Goal: Information Seeking & Learning: Learn about a topic

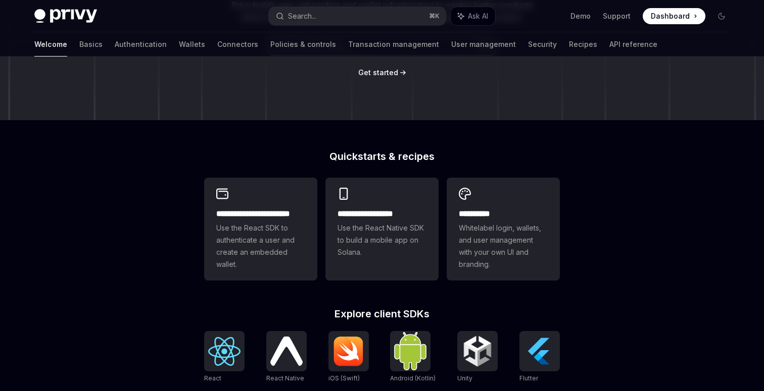
scroll to position [244, 0]
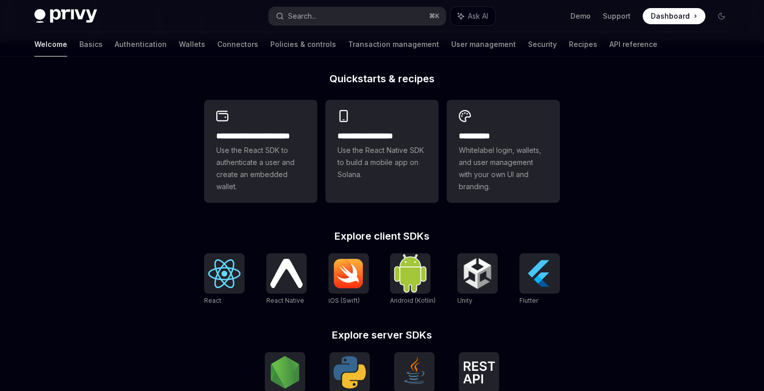
click at [507, 171] on span "Whitelabel login, wallets, and user management with your own UI and branding." at bounding box center [503, 168] width 89 height 48
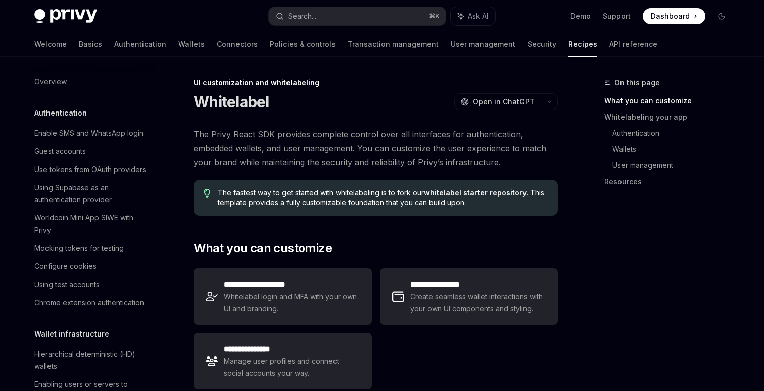
scroll to position [418, 0]
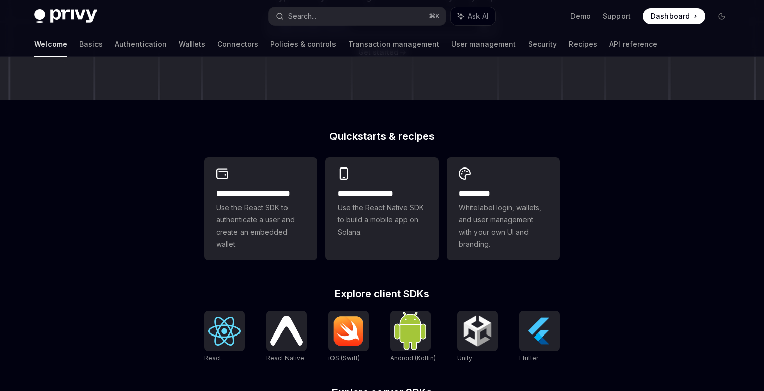
scroll to position [189, 0]
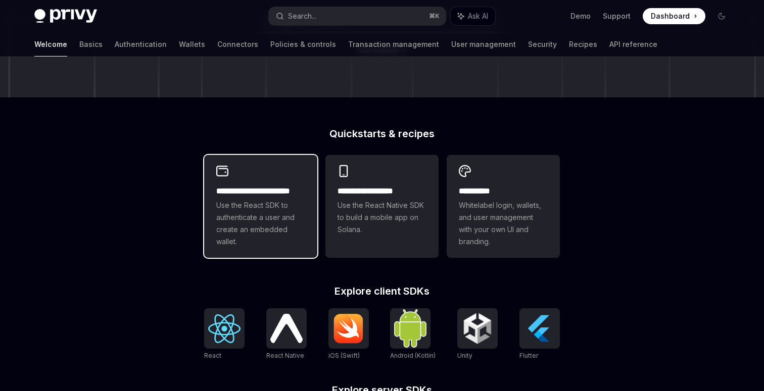
click at [251, 183] on div "**********" at bounding box center [260, 206] width 113 height 103
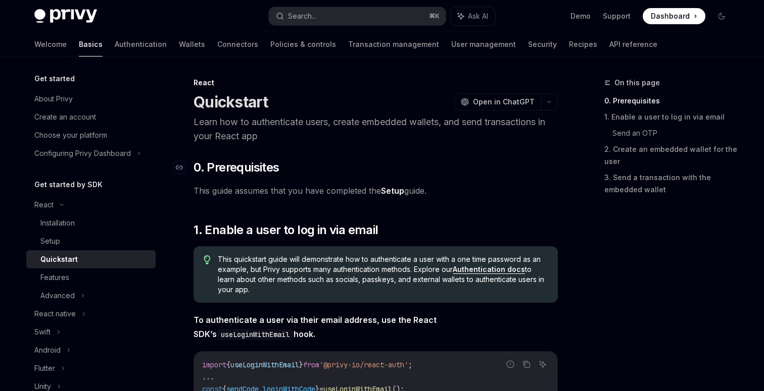
scroll to position [20, 0]
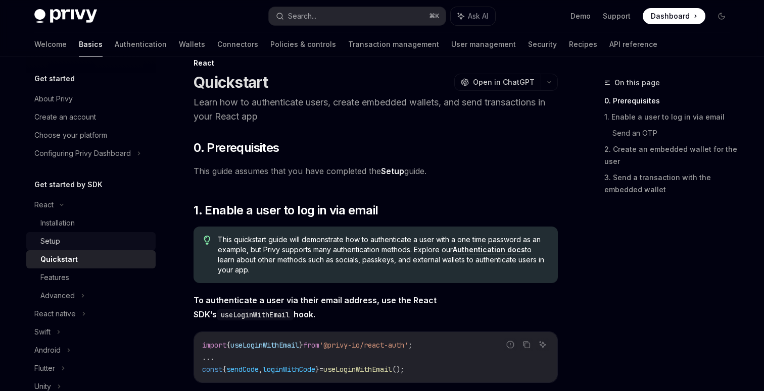
click at [48, 247] on link "Setup" at bounding box center [90, 241] width 129 height 18
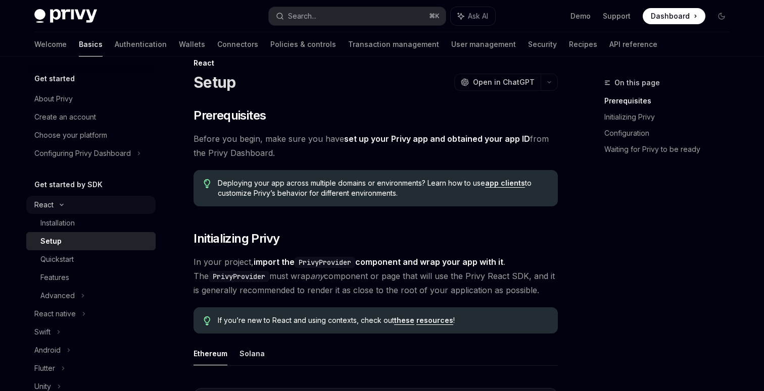
click at [51, 202] on div "React" at bounding box center [43, 205] width 19 height 12
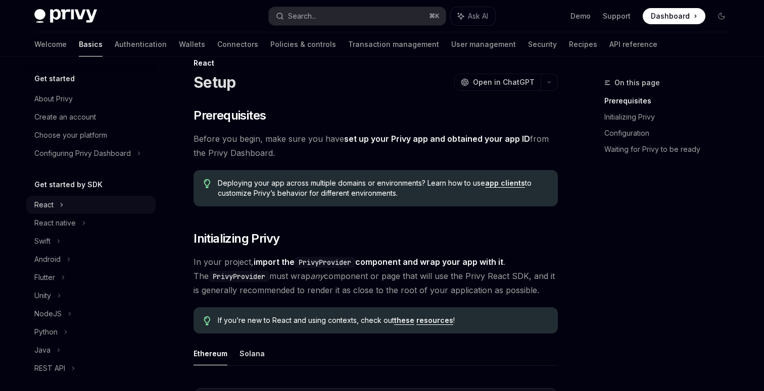
click at [52, 210] on div "React" at bounding box center [43, 205] width 19 height 12
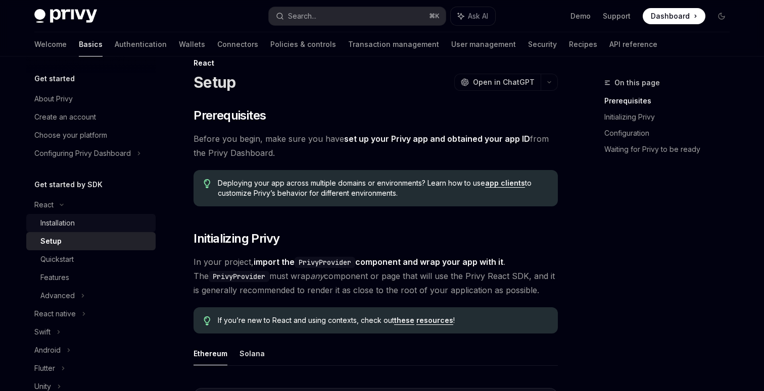
click at [52, 224] on div "Installation" at bounding box center [57, 223] width 34 height 12
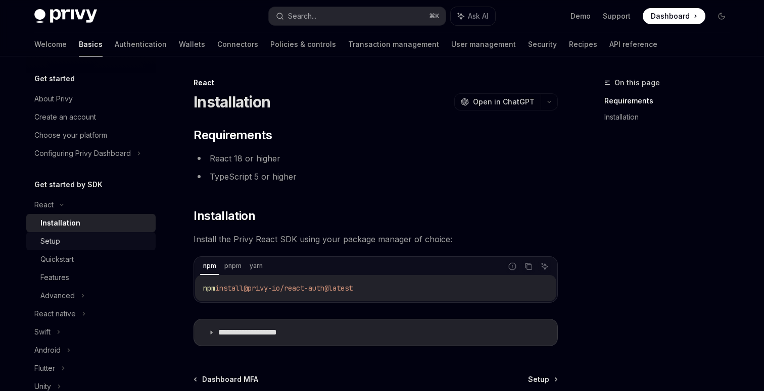
click at [61, 248] on link "Setup" at bounding box center [90, 241] width 129 height 18
type textarea "*"
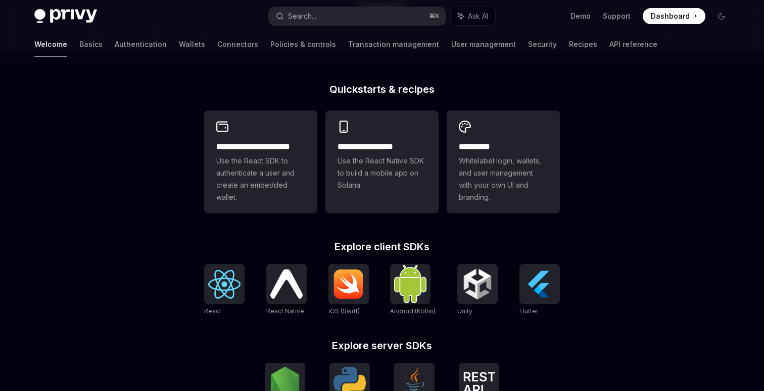
scroll to position [412, 0]
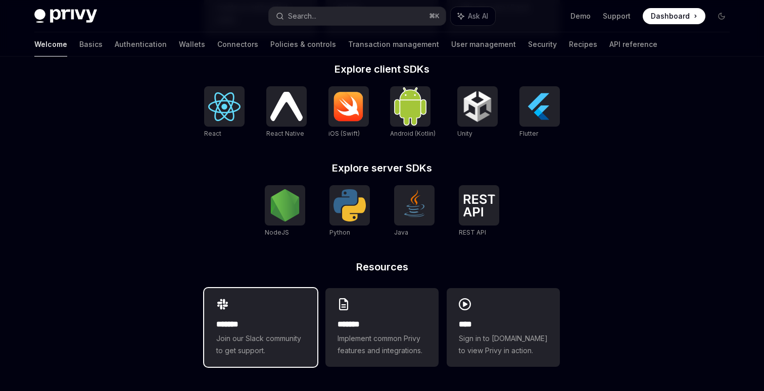
click at [289, 310] on div "******* Join our Slack community to get support." at bounding box center [260, 327] width 113 height 79
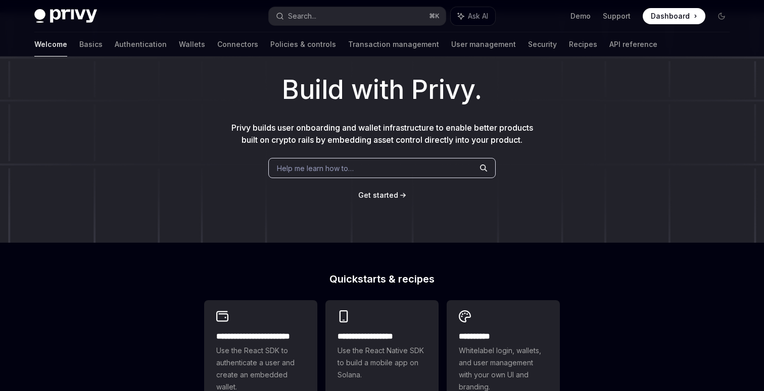
scroll to position [44, 0]
click at [368, 194] on span "Get started" at bounding box center [378, 194] width 40 height 9
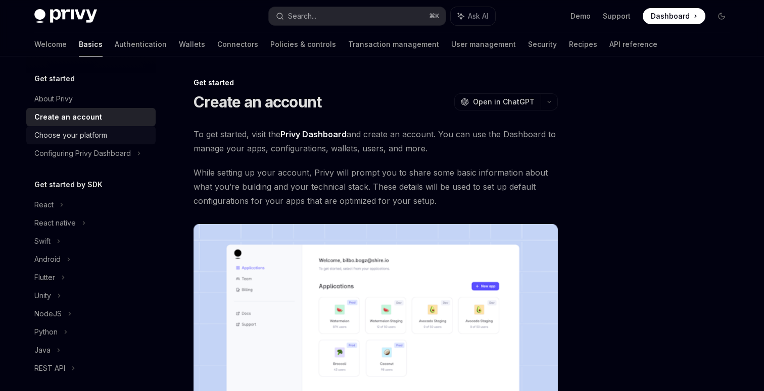
click at [63, 132] on div "Choose your platform" at bounding box center [70, 135] width 73 height 12
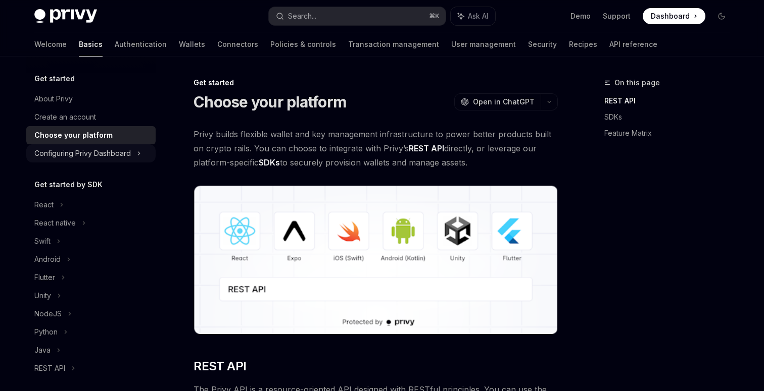
click at [65, 153] on div "Configuring Privy Dashboard" at bounding box center [82, 153] width 96 height 12
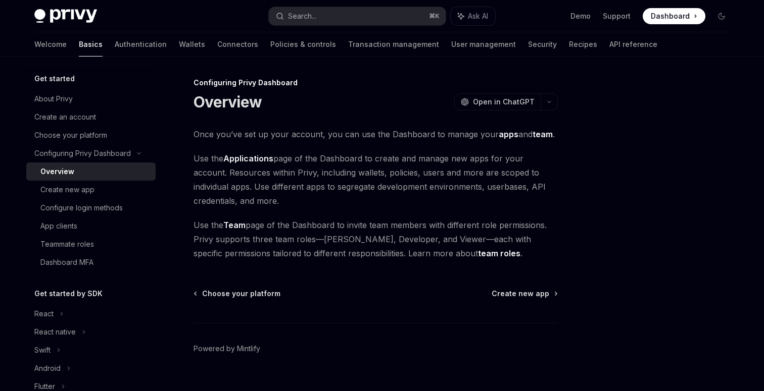
scroll to position [16, 0]
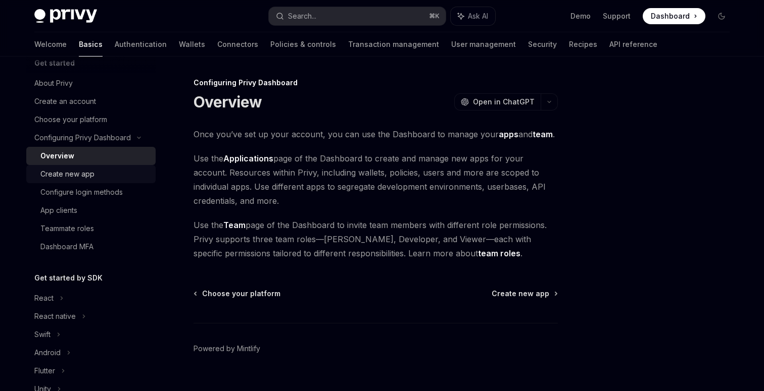
click at [63, 175] on div "Create new app" at bounding box center [67, 174] width 54 height 12
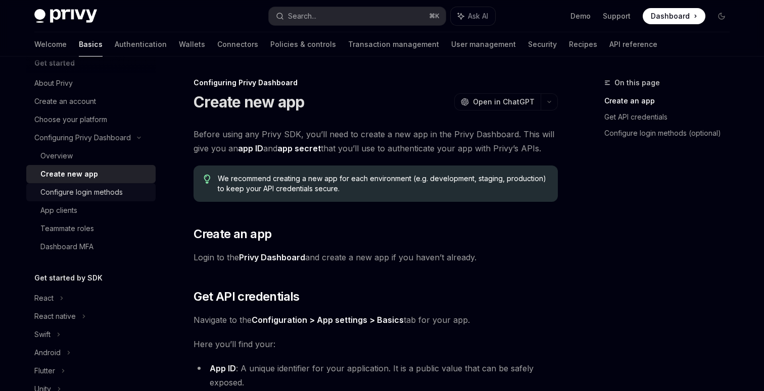
click at [64, 196] on div "Configure login methods" at bounding box center [81, 192] width 82 height 12
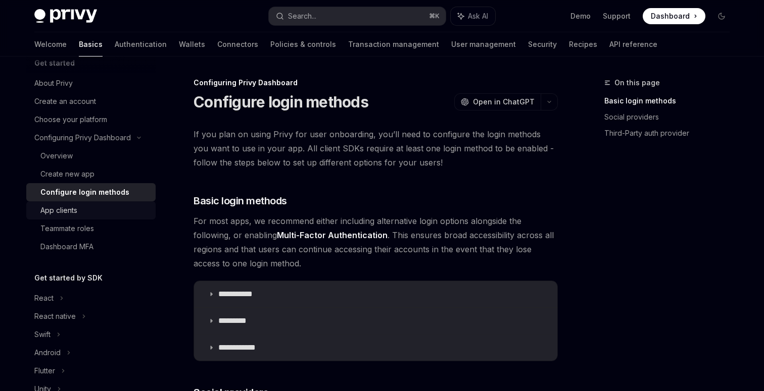
click at [64, 217] on link "App clients" at bounding box center [90, 210] width 129 height 18
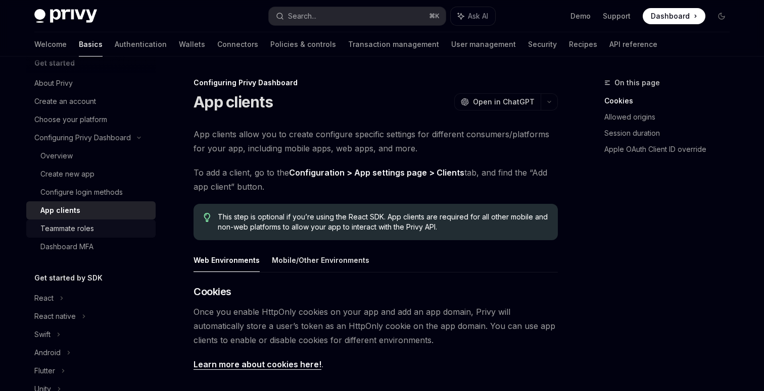
click at [64, 234] on div "Teammate roles" at bounding box center [67, 229] width 54 height 12
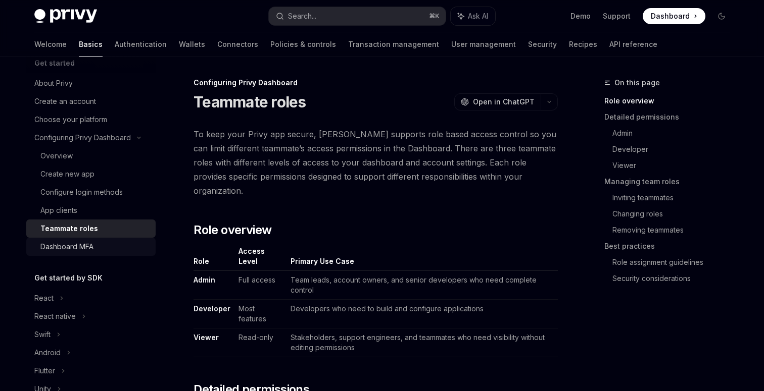
click at [58, 251] on div "Dashboard MFA" at bounding box center [66, 247] width 53 height 12
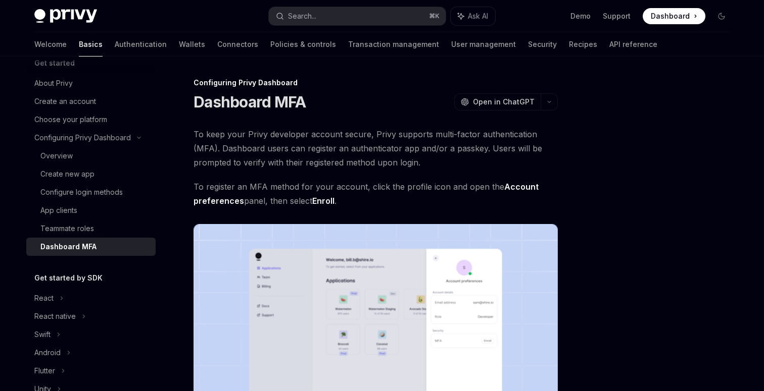
scroll to position [45, 0]
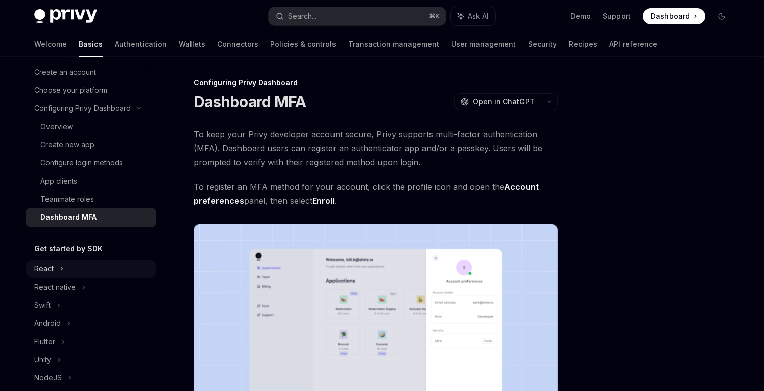
click at [45, 273] on div "React" at bounding box center [43, 269] width 19 height 12
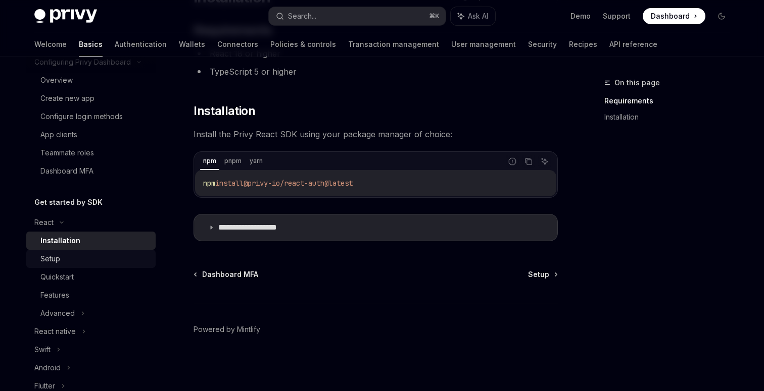
scroll to position [124, 0]
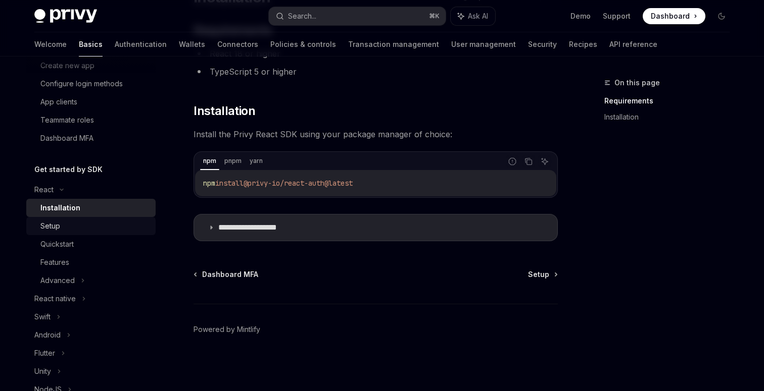
click at [82, 223] on div "Setup" at bounding box center [94, 226] width 109 height 12
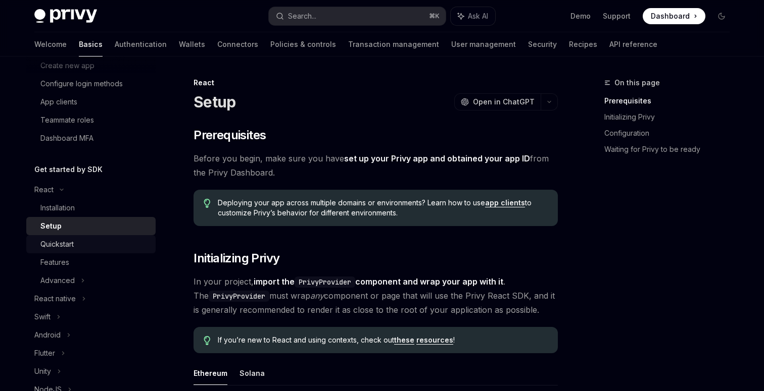
click at [79, 238] on div "Quickstart" at bounding box center [94, 244] width 109 height 12
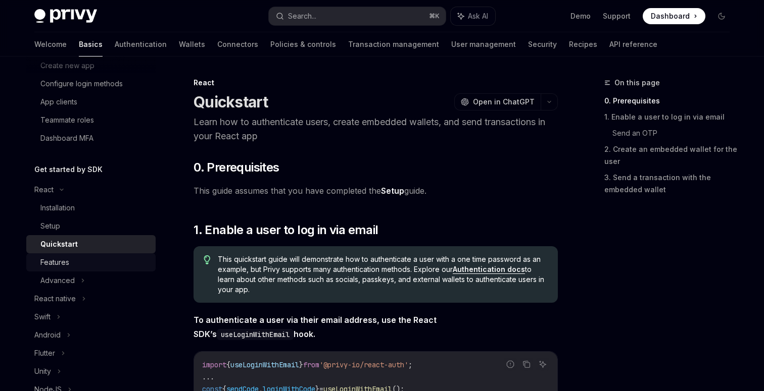
click at [81, 262] on div "Features" at bounding box center [94, 263] width 109 height 12
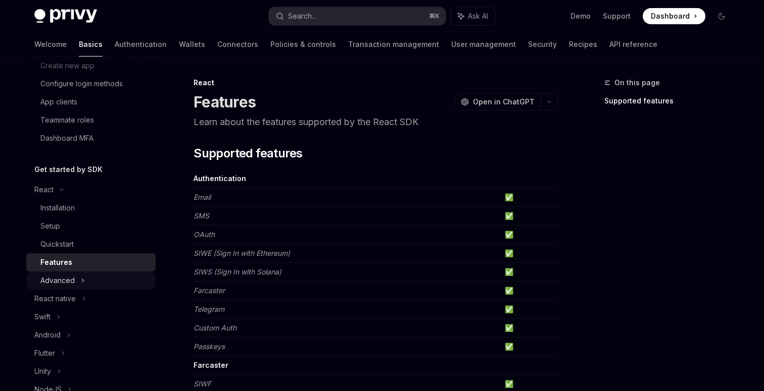
click at [81, 277] on icon at bounding box center [83, 281] width 4 height 12
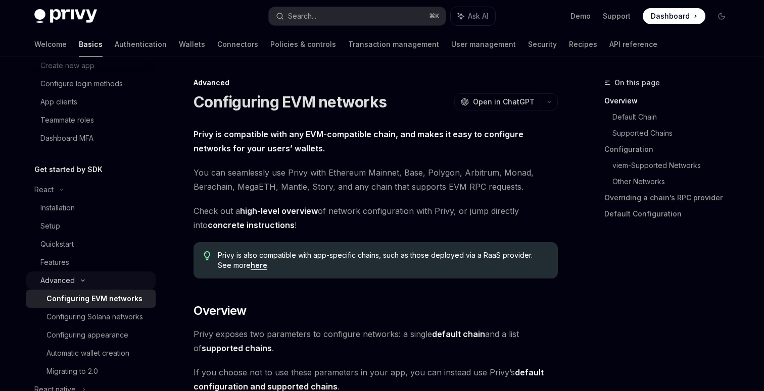
click at [75, 279] on div "Advanced" at bounding box center [90, 281] width 129 height 18
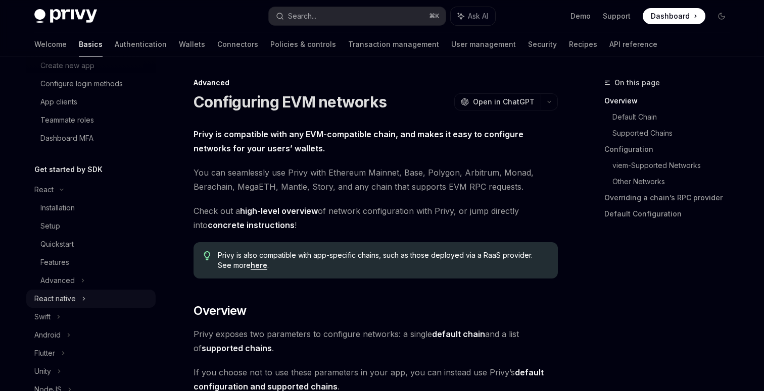
click at [76, 300] on div "React native" at bounding box center [90, 299] width 129 height 18
type textarea "*"
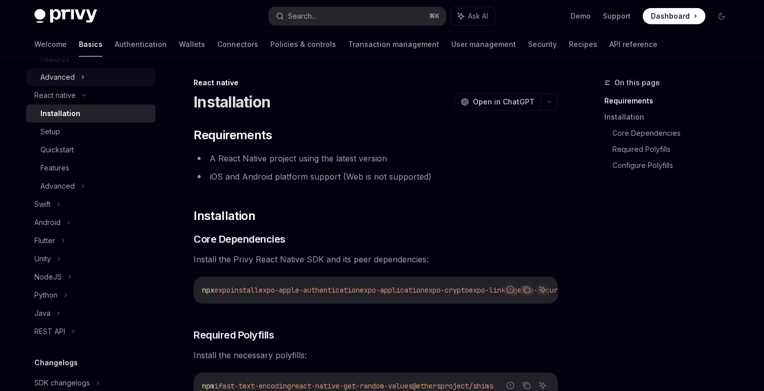
scroll to position [330, 0]
click at [342, 290] on span "expo-apple-authentication" at bounding box center [309, 290] width 101 height 9
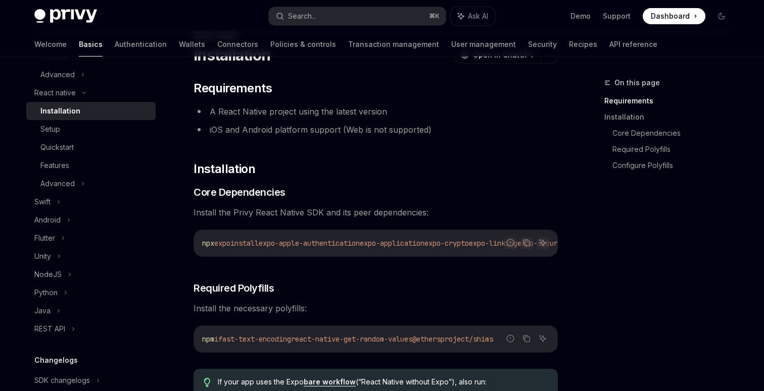
scroll to position [0, 560]
drag, startPoint x: 404, startPoint y: 239, endPoint x: 763, endPoint y: 350, distance: 375.7
click at [454, 295] on h3 "​ Required Polyfills" at bounding box center [375, 288] width 364 height 14
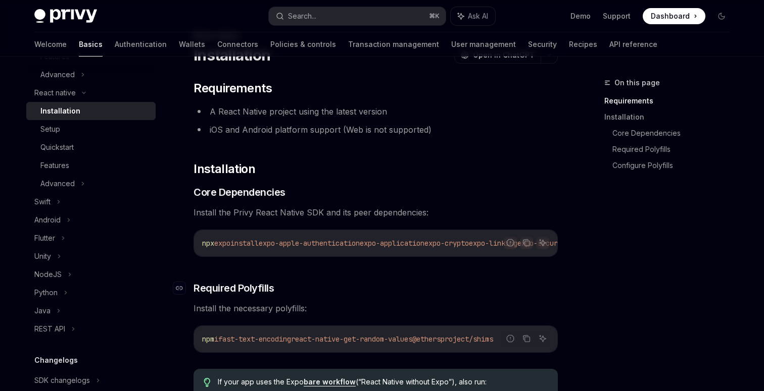
click at [399, 288] on h3 "​ Required Polyfills" at bounding box center [375, 288] width 364 height 14
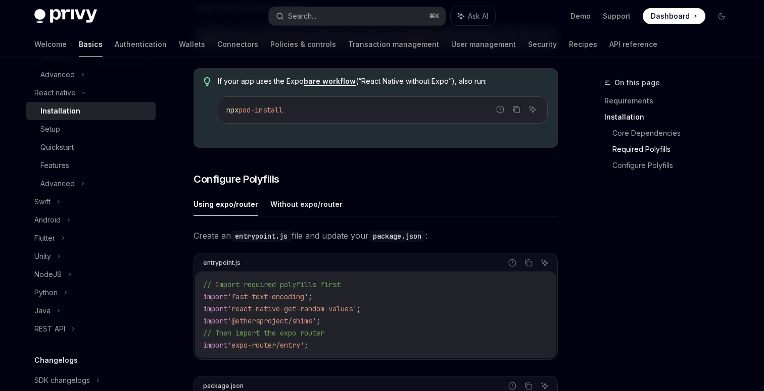
scroll to position [348, 0]
